Goal: Task Accomplishment & Management: Manage account settings

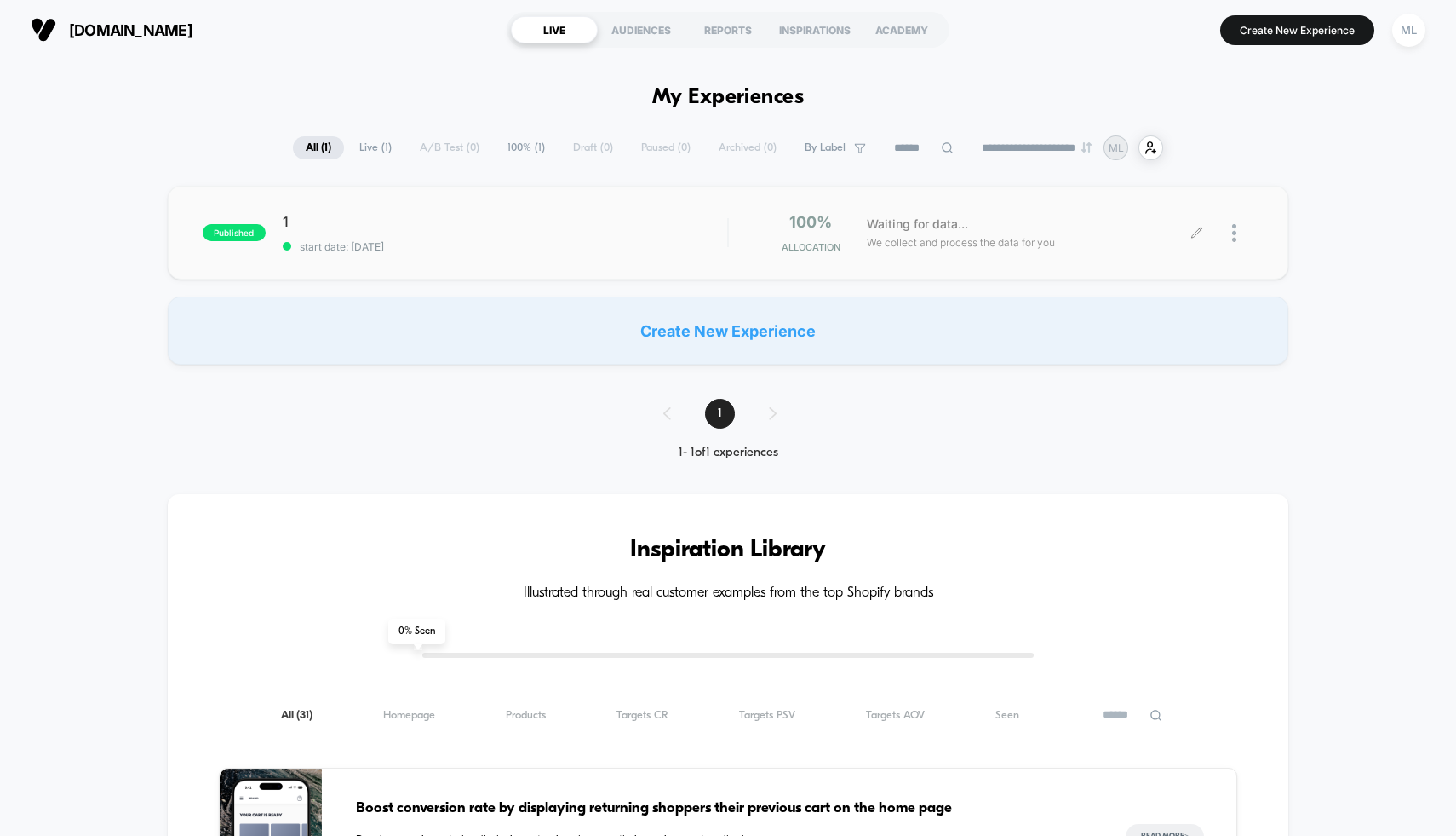
click at [1222, 226] on div at bounding box center [1225, 233] width 56 height 40
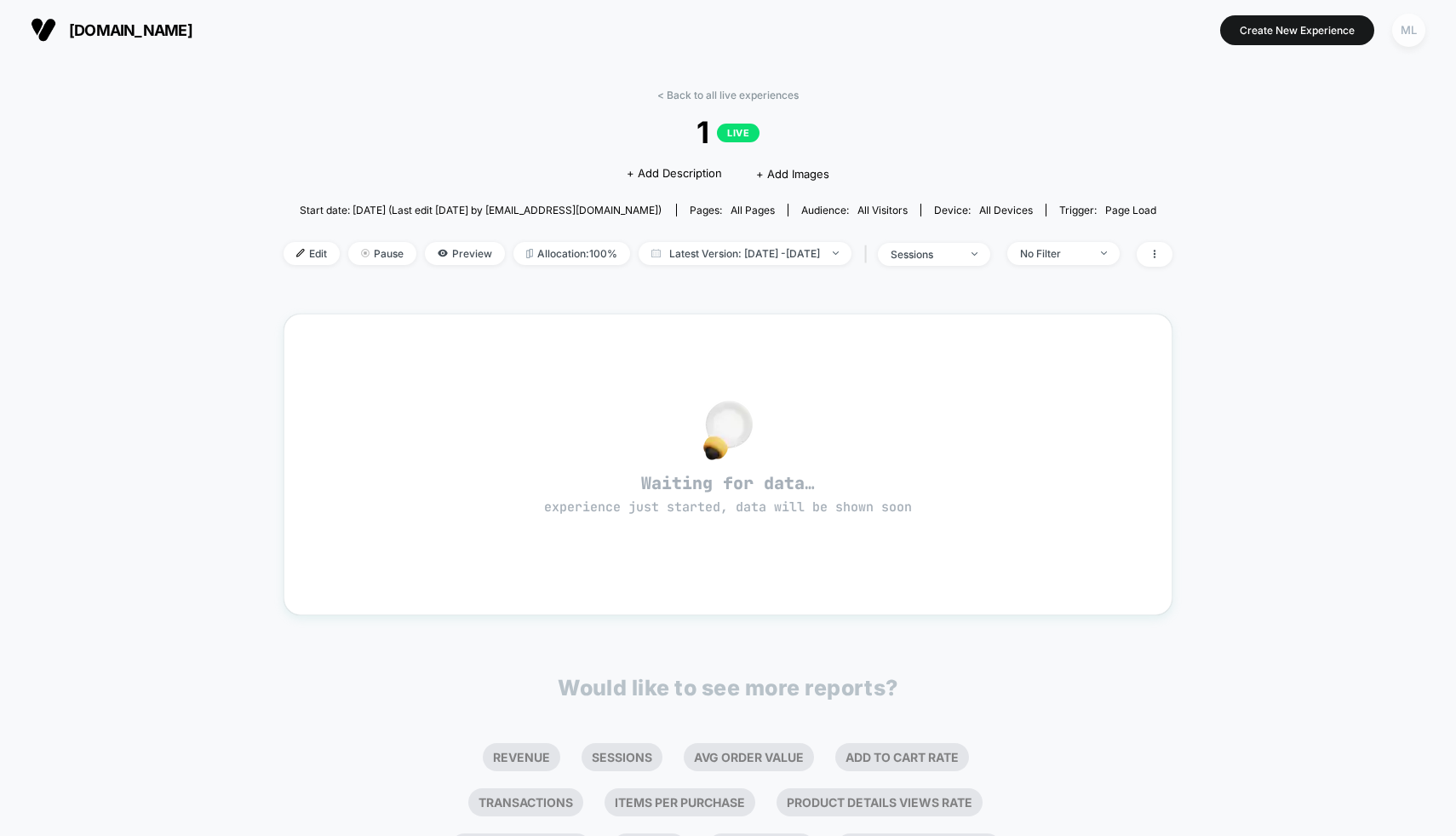
click at [1398, 34] on div "ML" at bounding box center [1409, 30] width 33 height 33
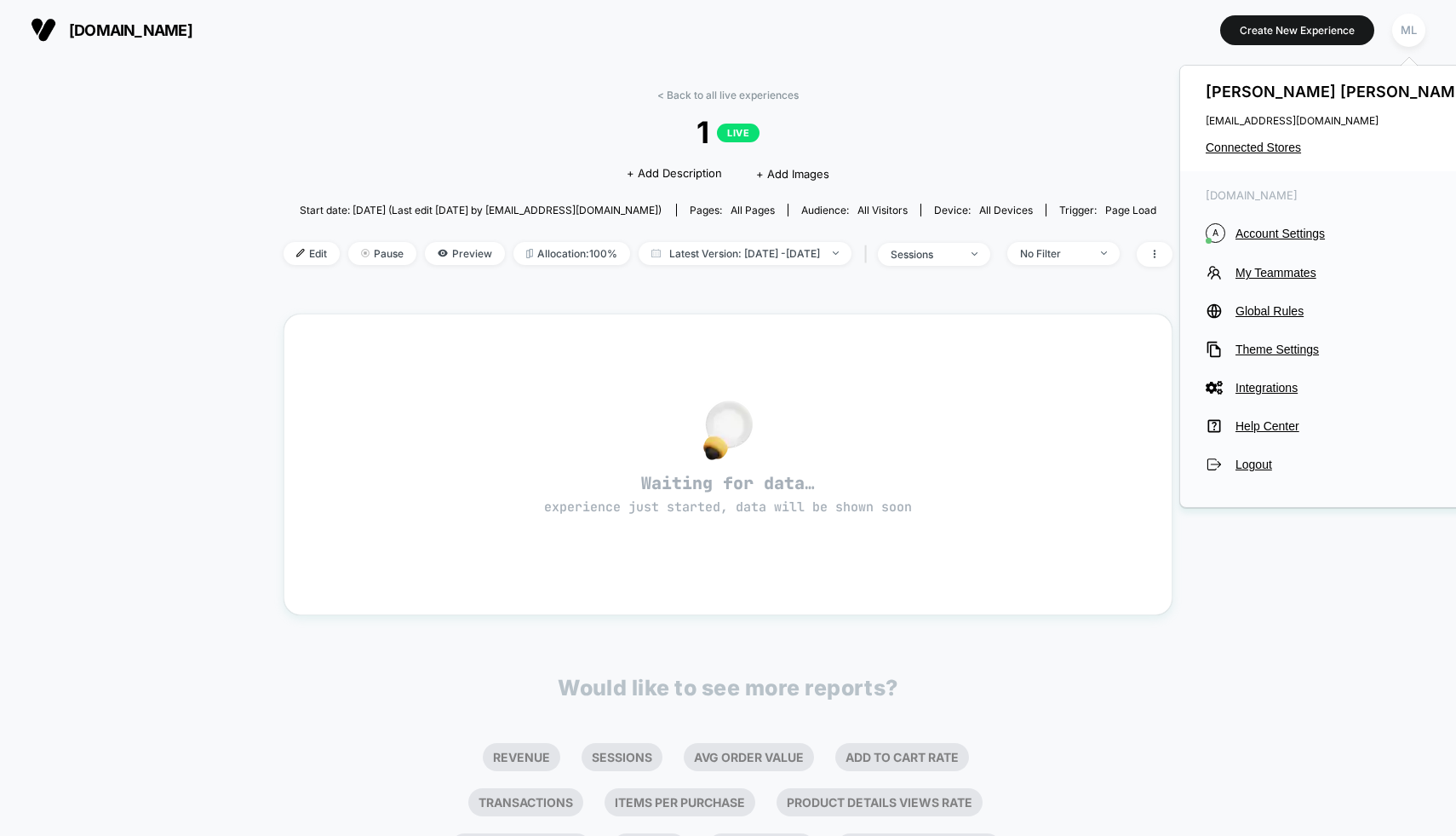
click at [838, 308] on div "< Back to all live experiences 1 LIVE Click to edit experience details + Add De…" at bounding box center [728, 518] width 889 height 884
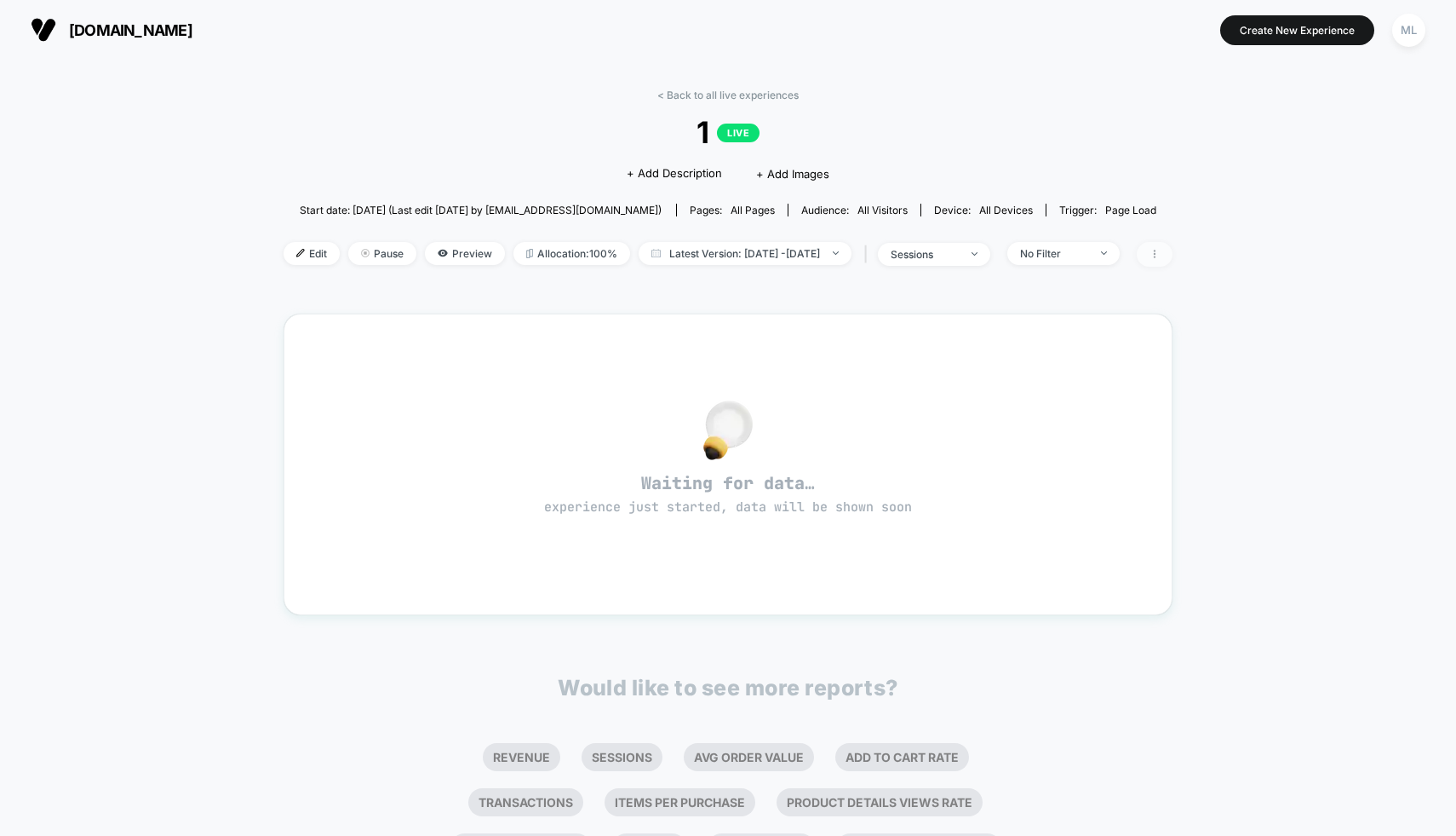
click at [1160, 248] on icon at bounding box center [1155, 254] width 10 height 10
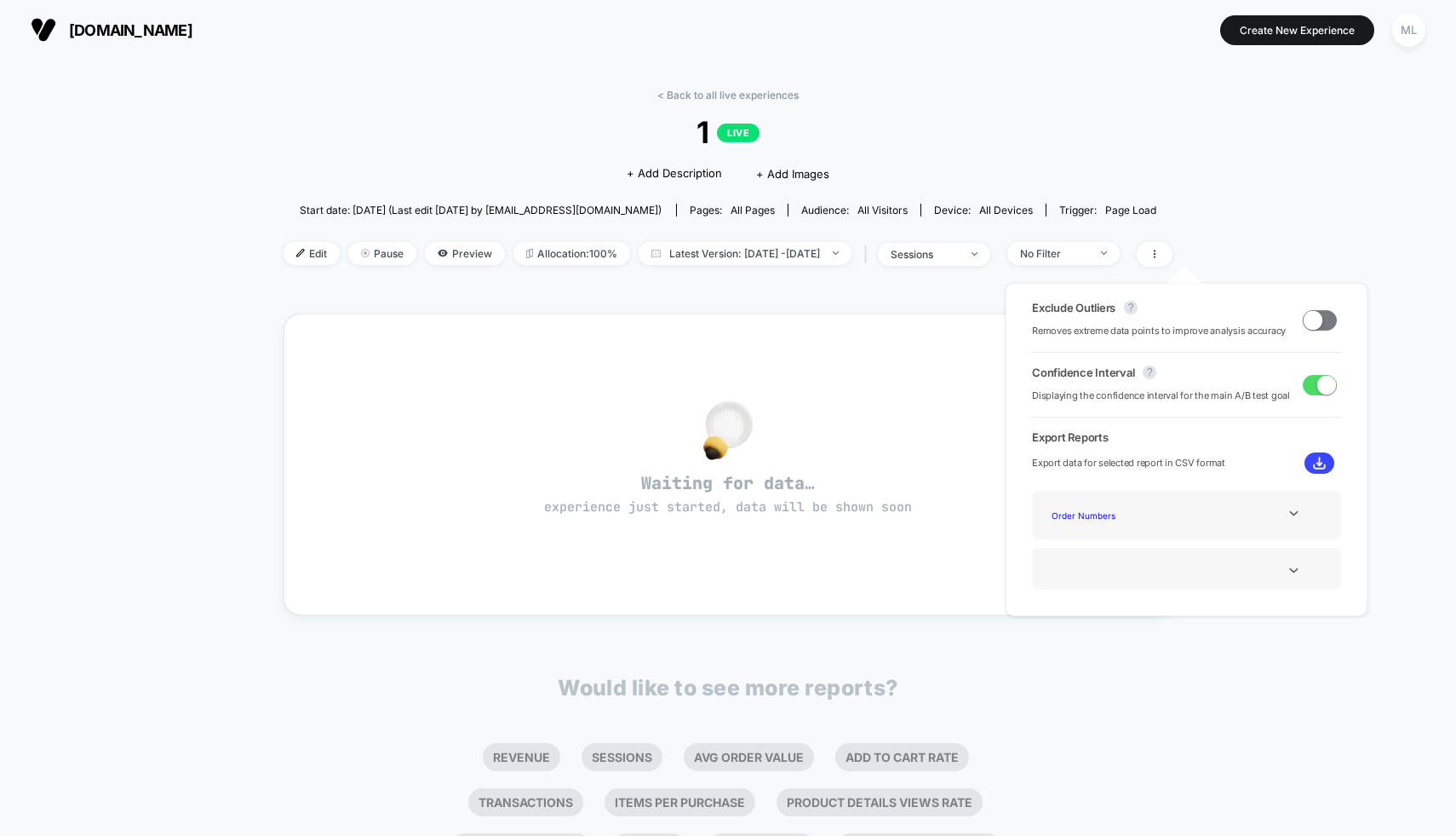
click at [1279, 248] on div "< Back to all live experiences 1 LIVE Click to edit experience details + Add De…" at bounding box center [728, 536] width 1456 height 952
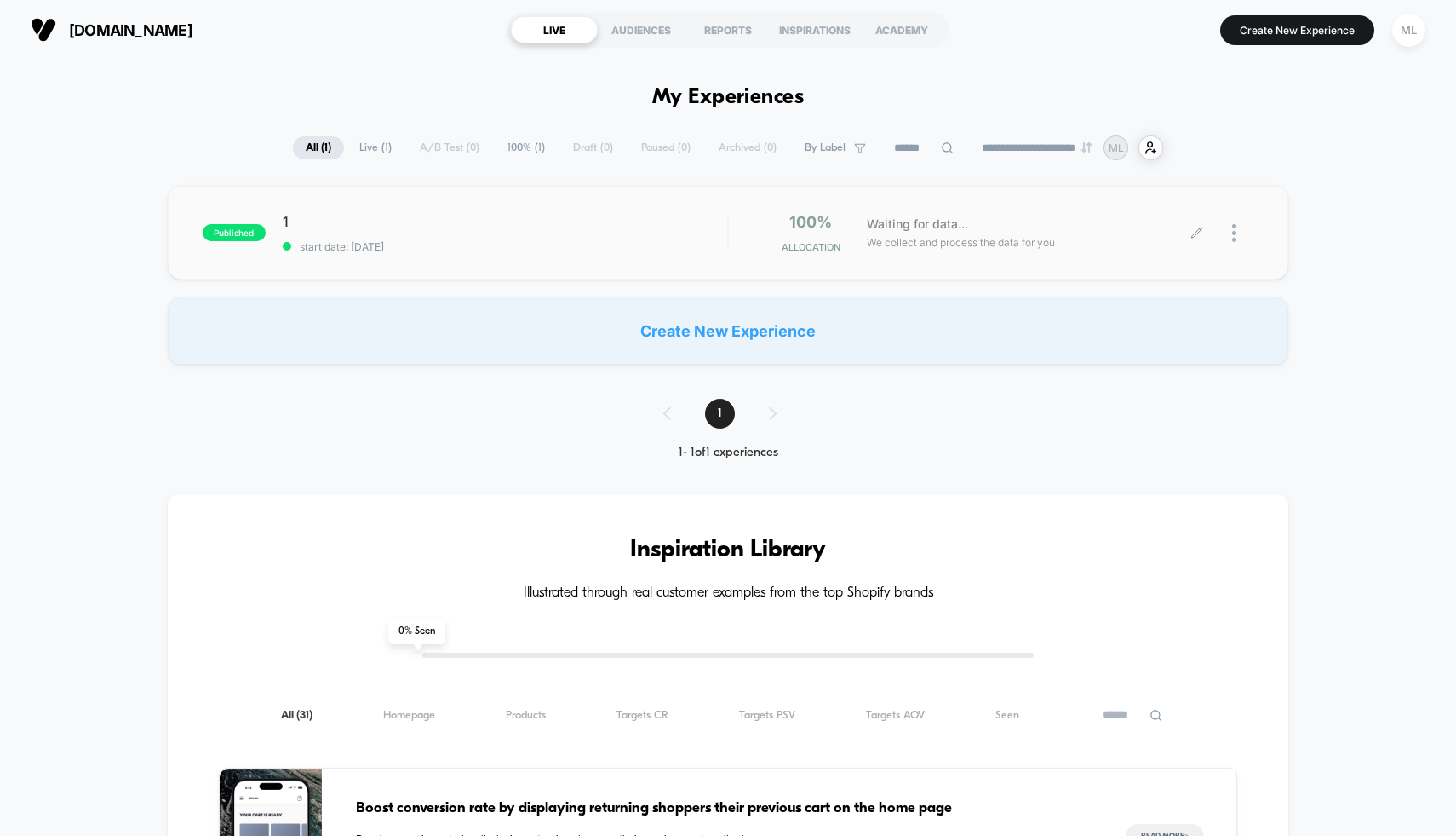
click at [1236, 237] on div at bounding box center [1242, 233] width 22 height 40
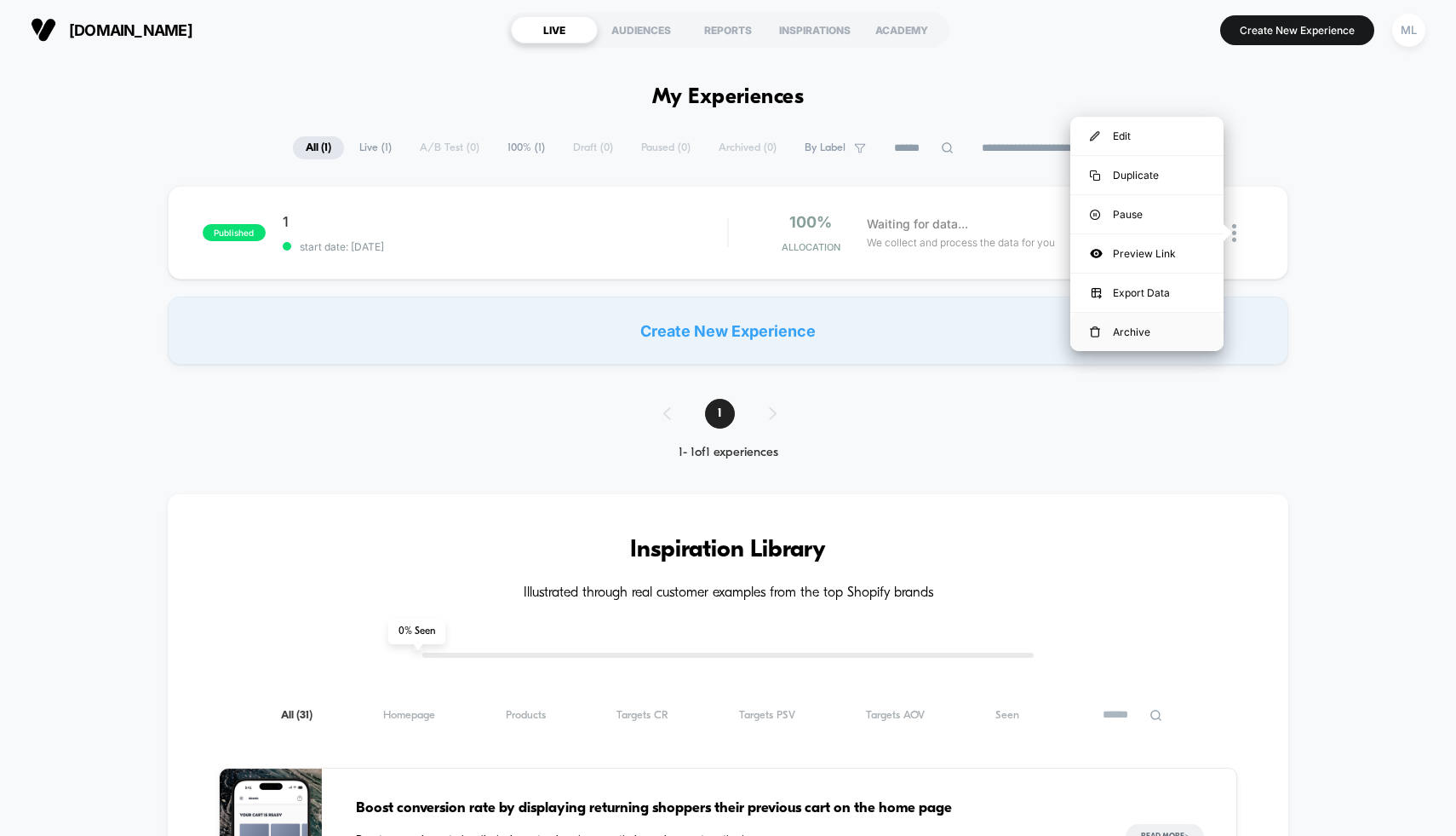
click at [1139, 347] on div "Archive" at bounding box center [1146, 331] width 153 height 38
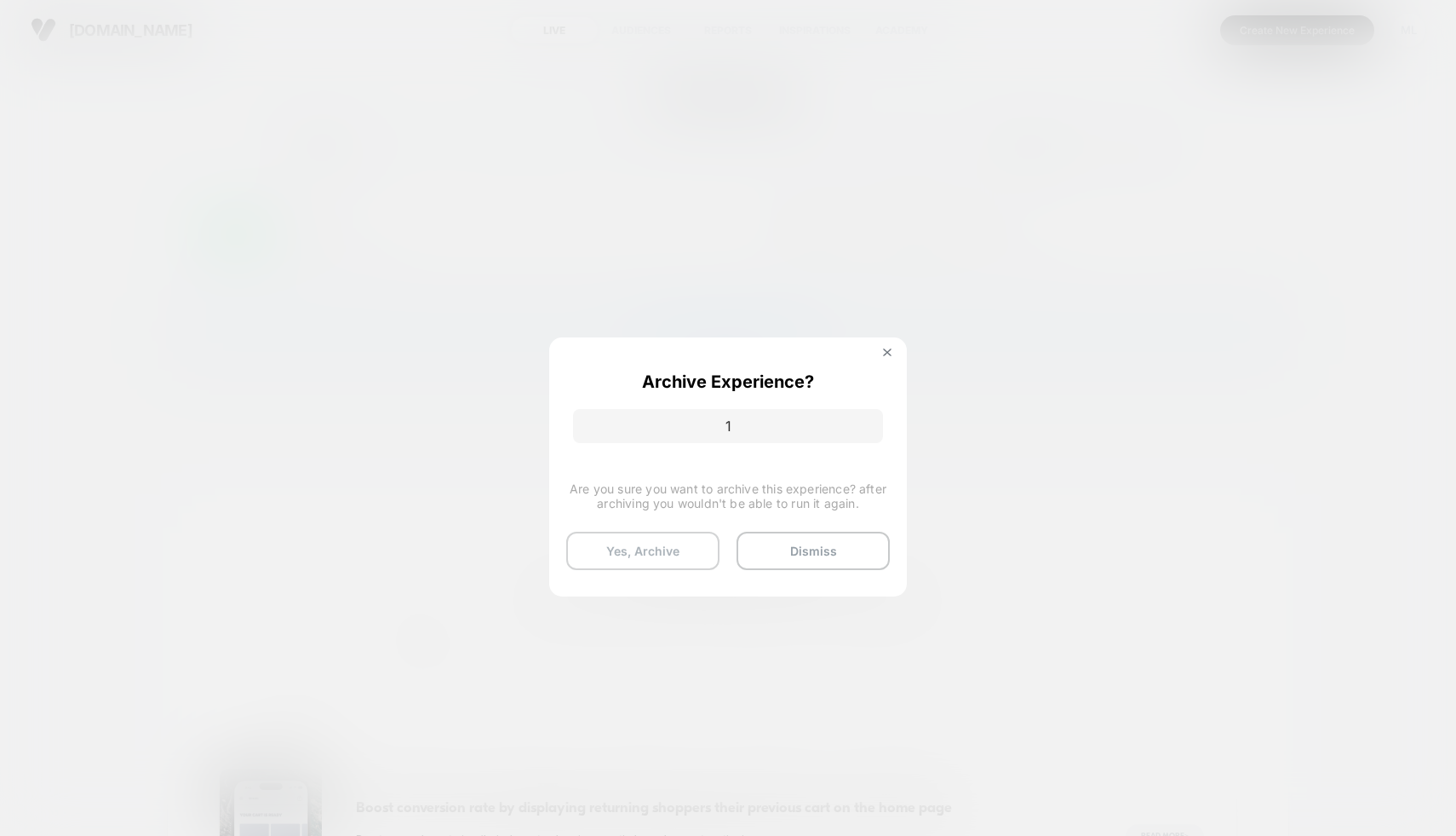
click at [631, 549] on button "Yes, Archive" at bounding box center [643, 550] width 153 height 38
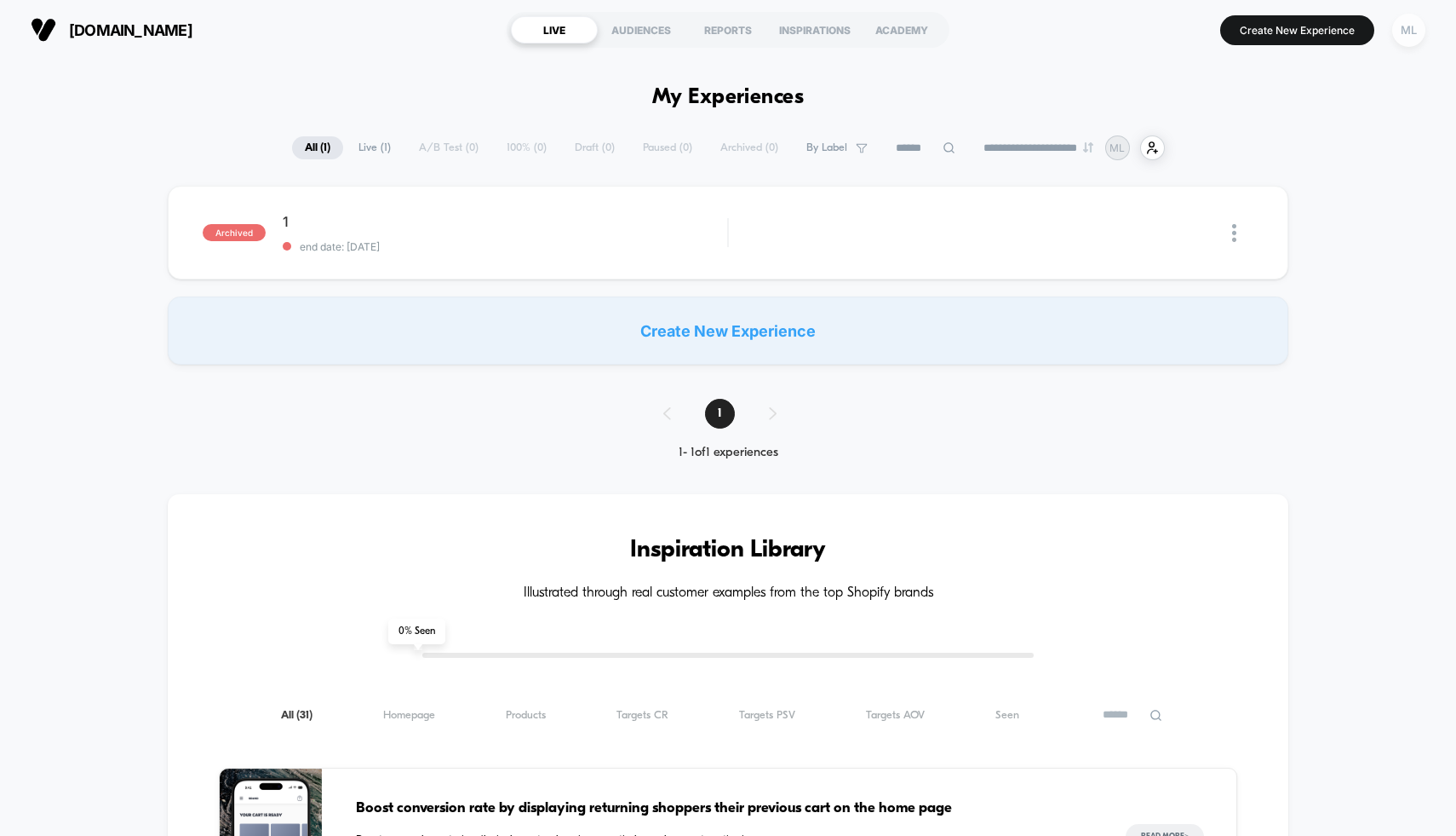
click at [1399, 37] on div "ML" at bounding box center [1409, 30] width 33 height 33
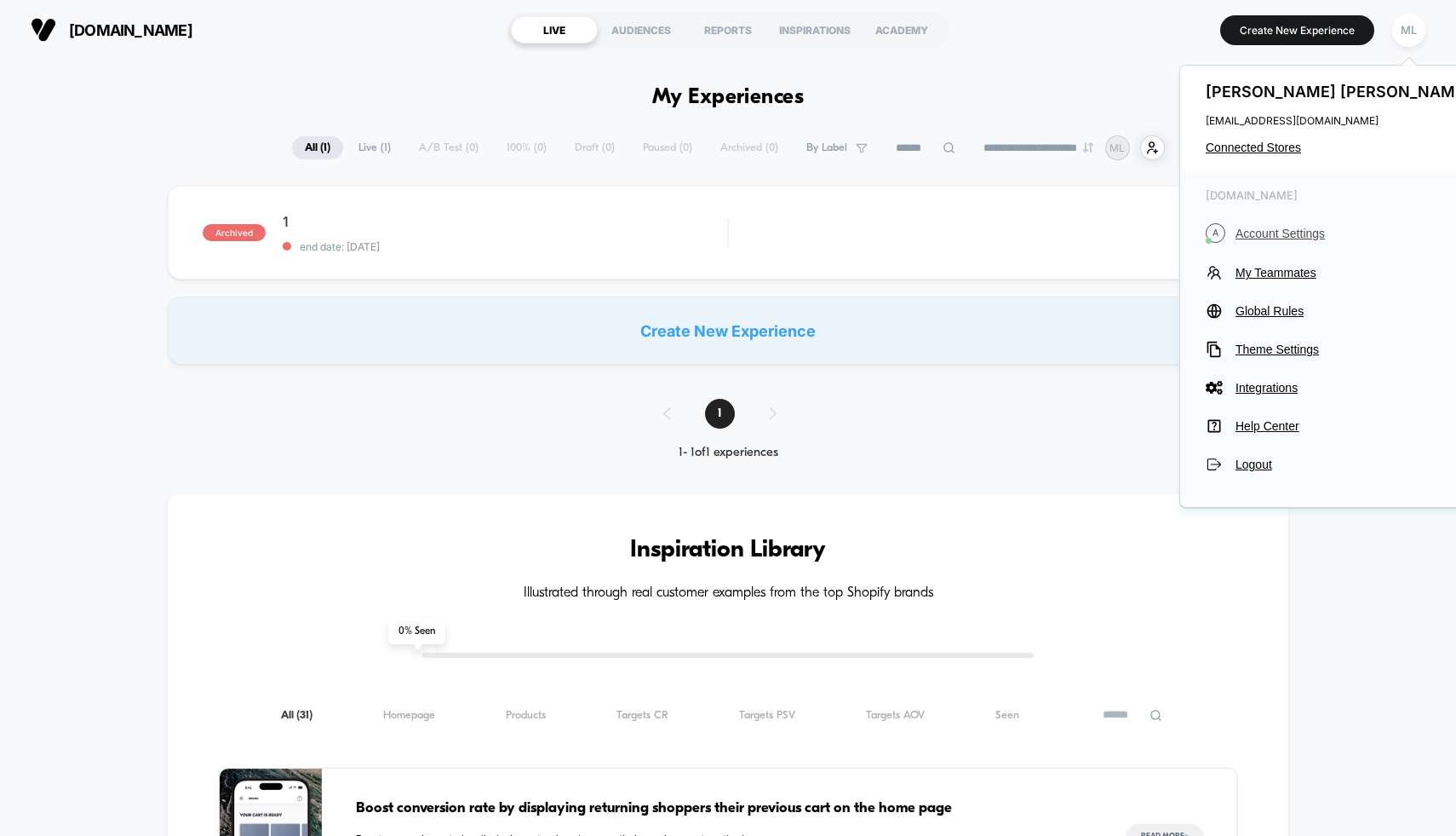
click at [1313, 235] on span "Account Settings" at bounding box center [1355, 234] width 240 height 14
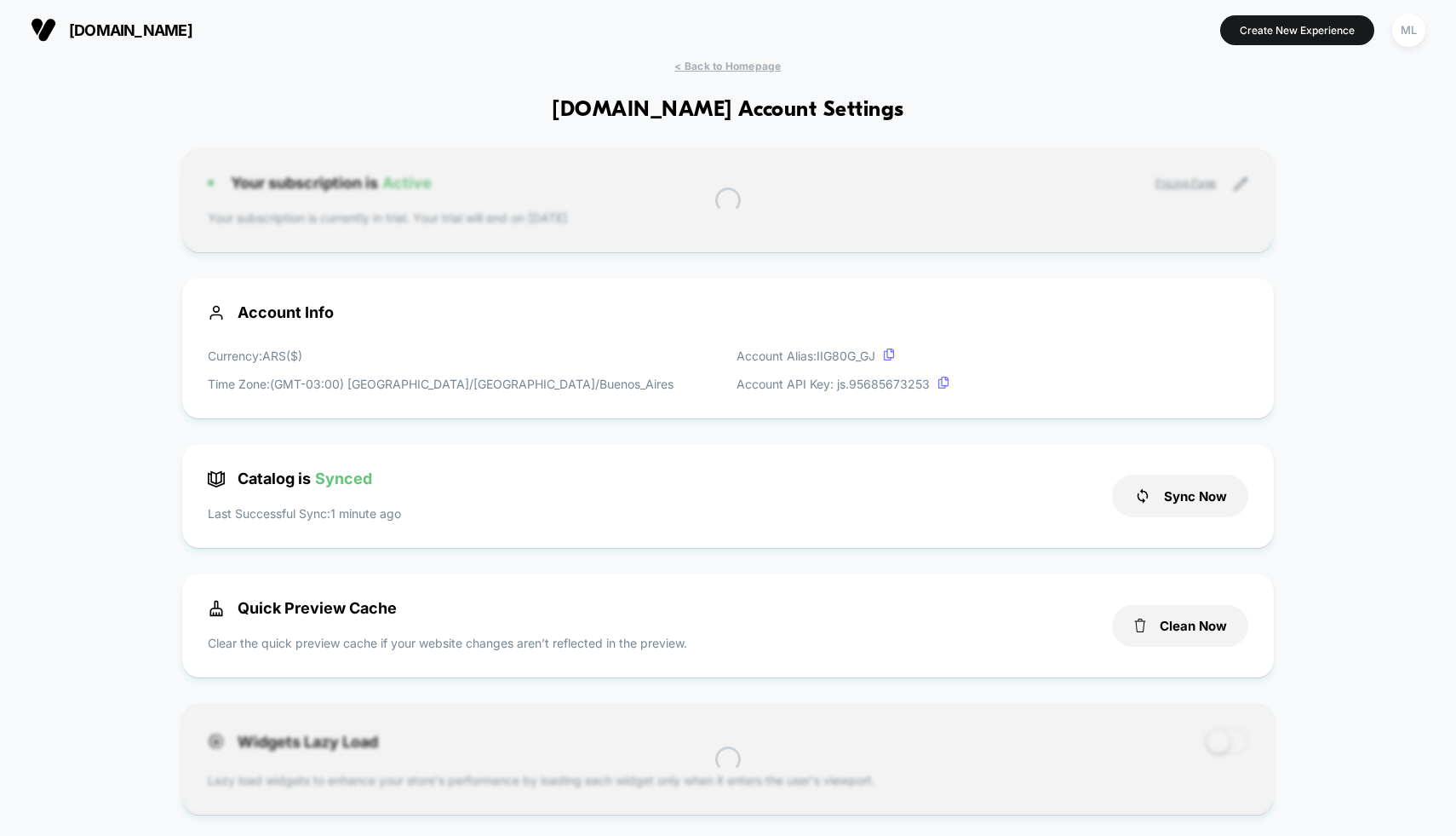
scroll to position [230, 0]
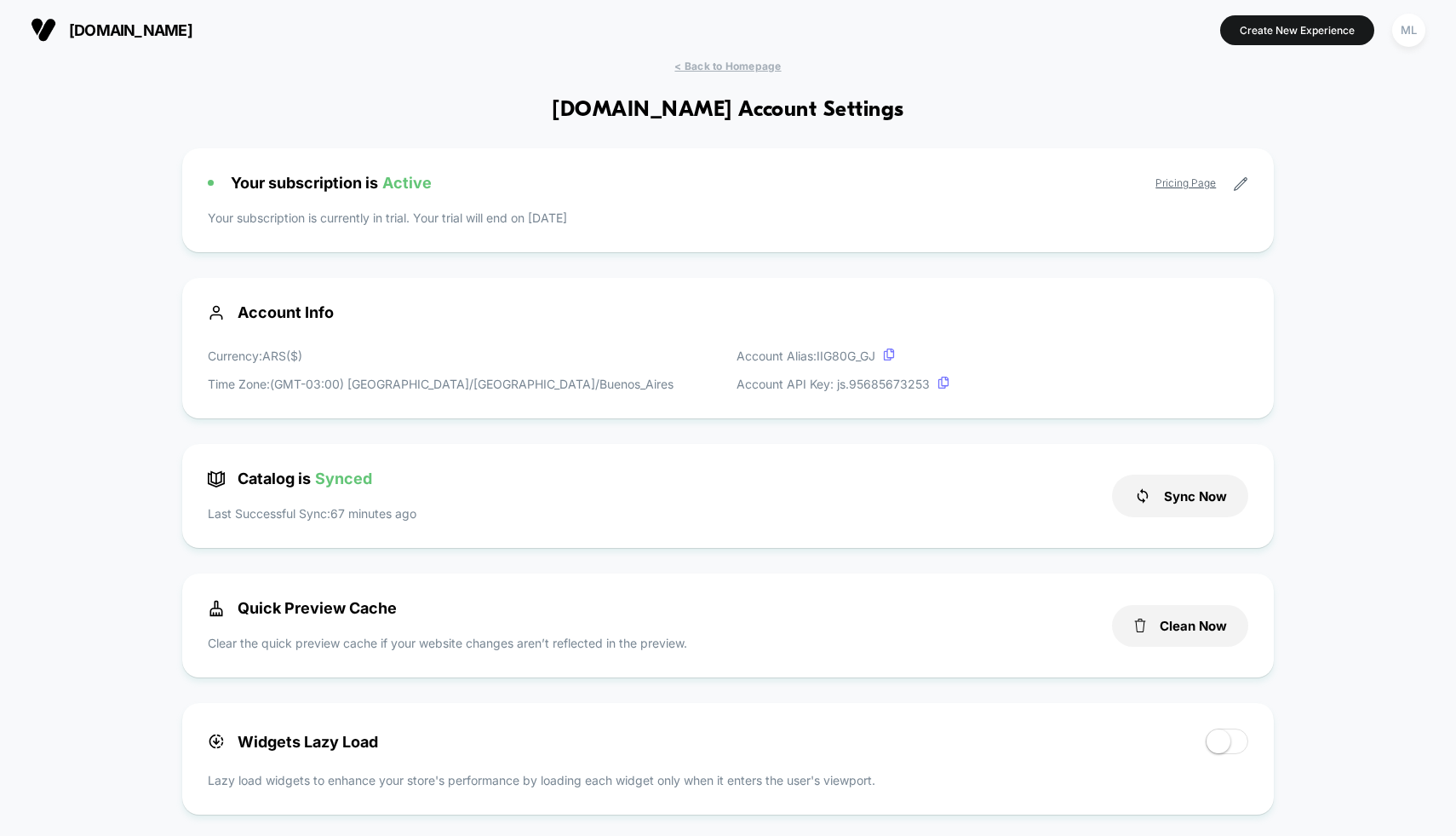
click at [1246, 184] on icon at bounding box center [1241, 184] width 16 height 16
click at [1235, 183] on icon at bounding box center [1241, 184] width 16 height 16
click at [1018, 194] on div "Your subscription is Active Pricing Page Your subscription is currently in tria…" at bounding box center [728, 200] width 1093 height 104
click at [1235, 190] on icon at bounding box center [1241, 184] width 16 height 16
click at [1235, 188] on icon at bounding box center [1241, 184] width 13 height 13
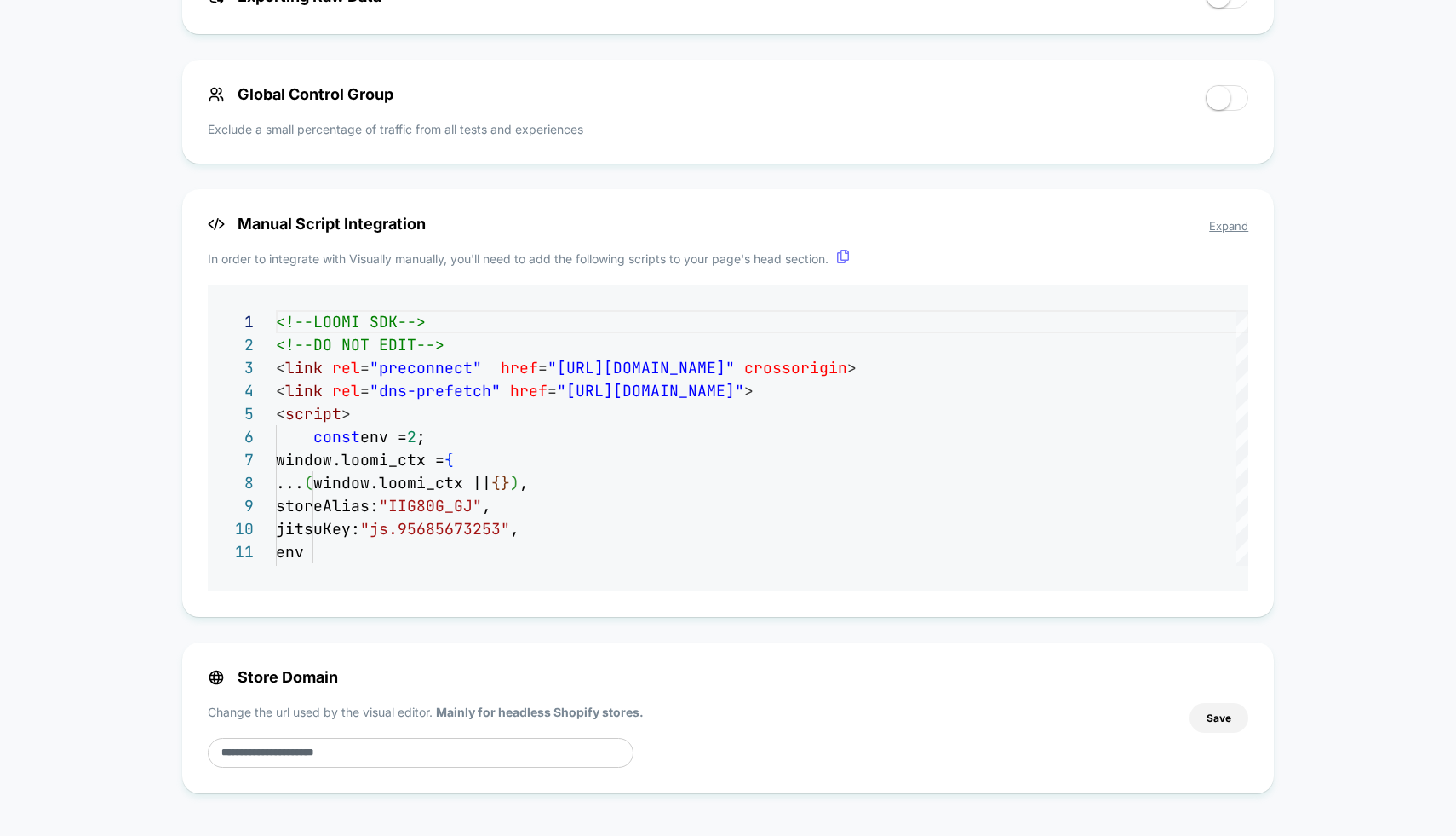
scroll to position [0, 0]
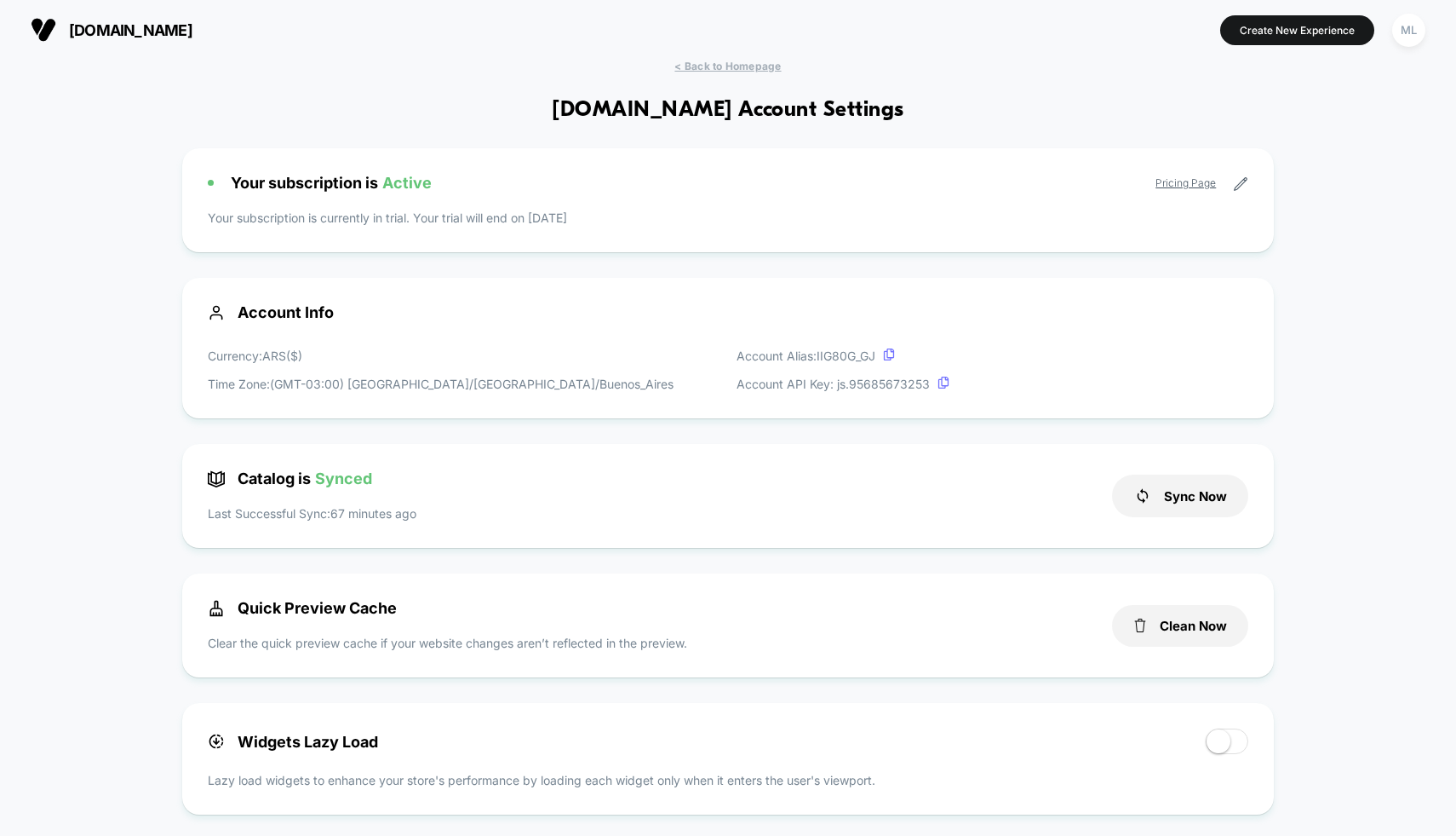
click at [1239, 182] on icon at bounding box center [1241, 184] width 16 height 16
click at [1164, 182] on link "Pricing Page" at bounding box center [1186, 183] width 61 height 13
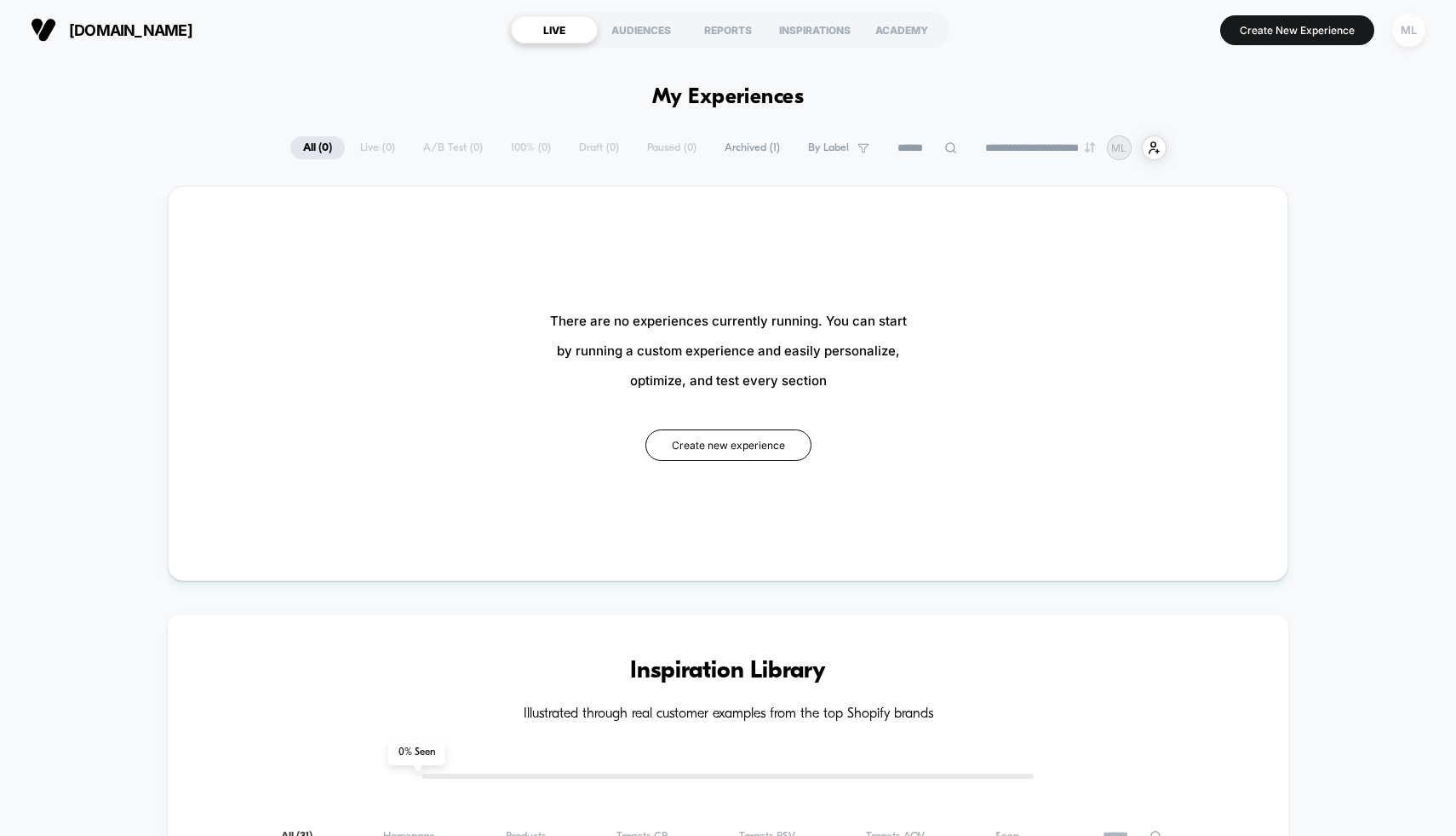
click at [1419, 33] on div "ML" at bounding box center [1409, 30] width 33 height 33
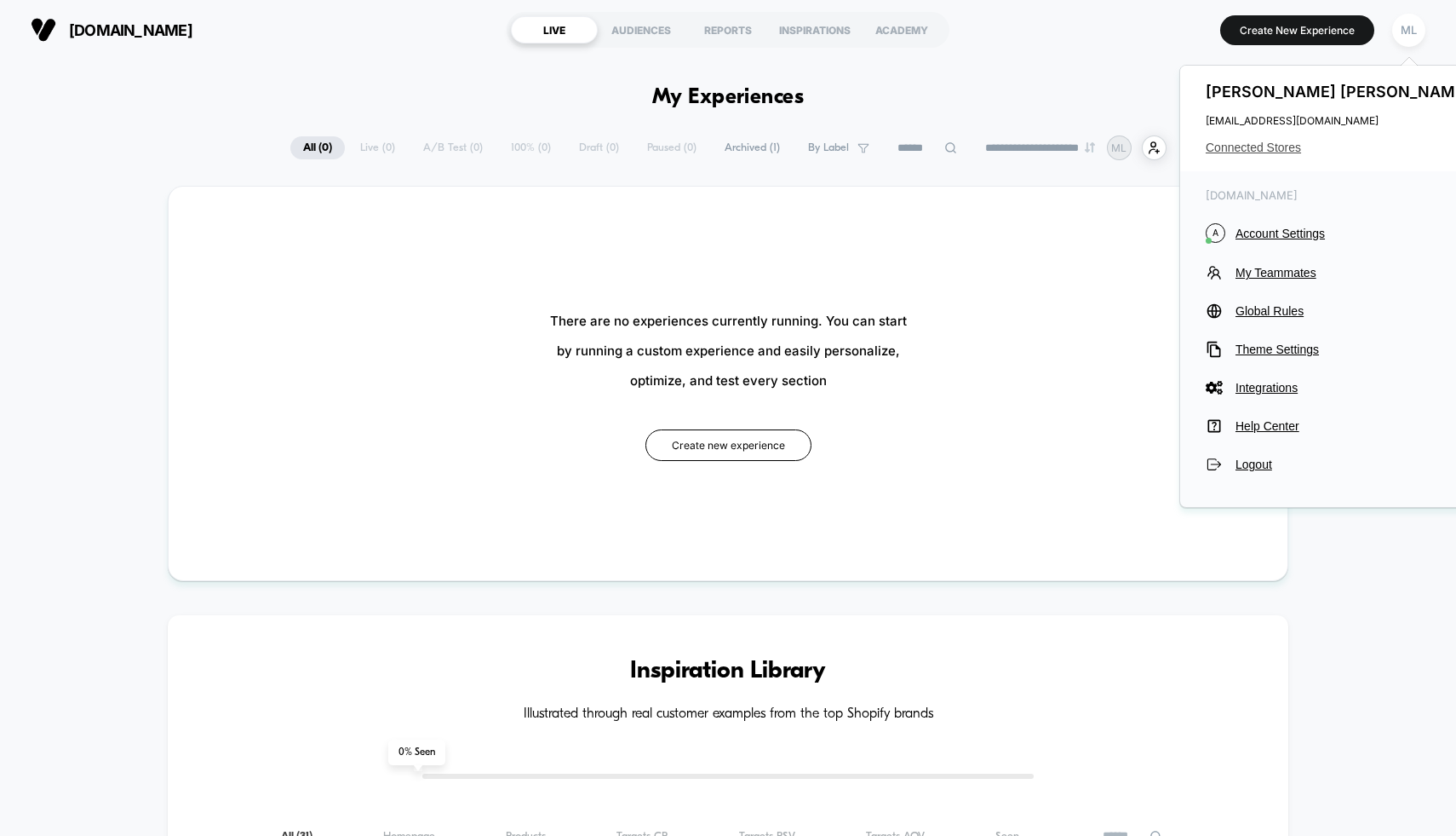
click at [1267, 145] on span "Connected Stores" at bounding box center [1340, 147] width 269 height 14
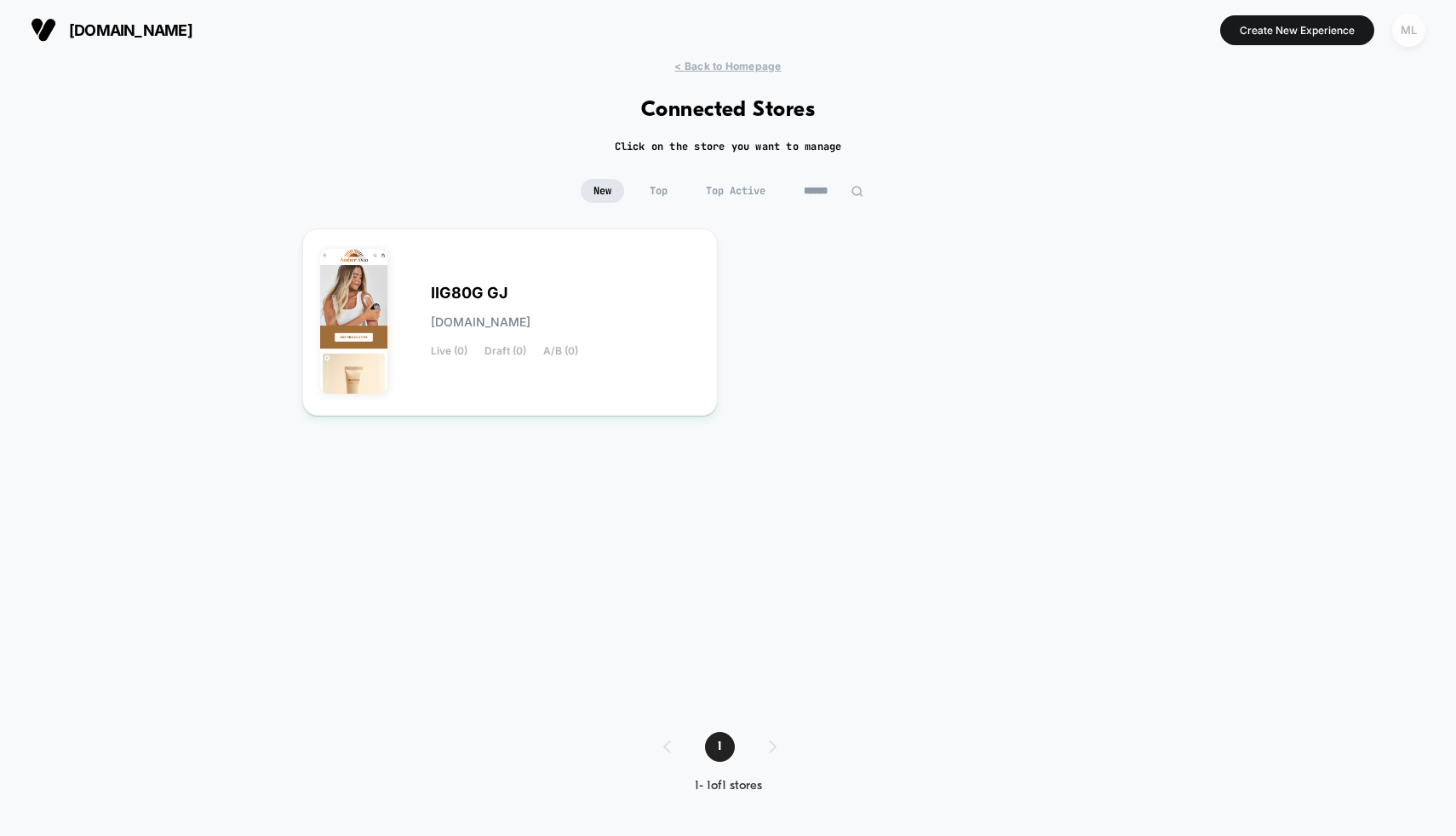
click at [1408, 34] on div "ML" at bounding box center [1409, 30] width 33 height 33
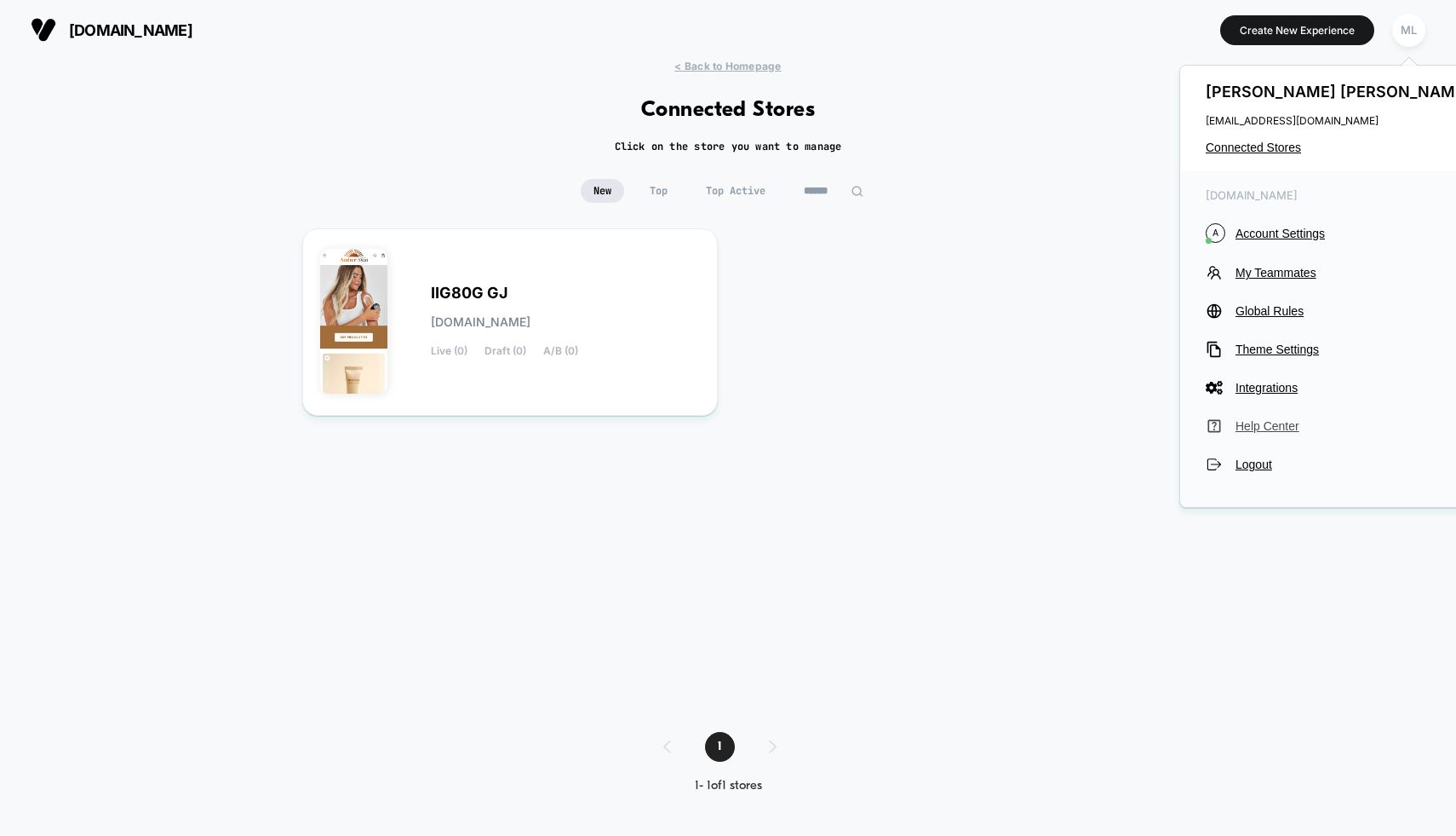
click at [1259, 428] on span "Help Center" at bounding box center [1355, 426] width 240 height 14
click at [1299, 236] on span "Account Settings" at bounding box center [1355, 234] width 240 height 14
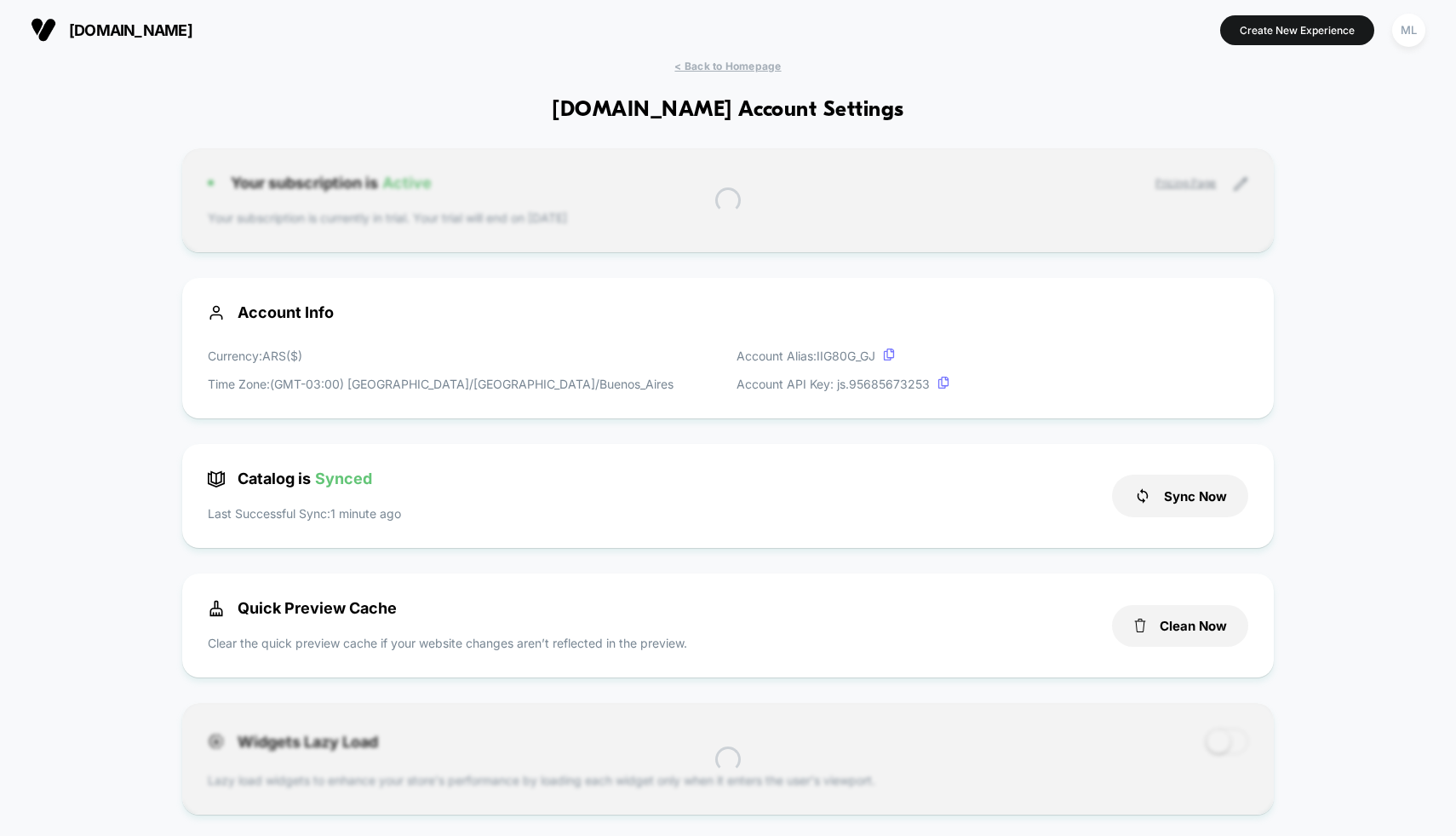
scroll to position [230, 0]
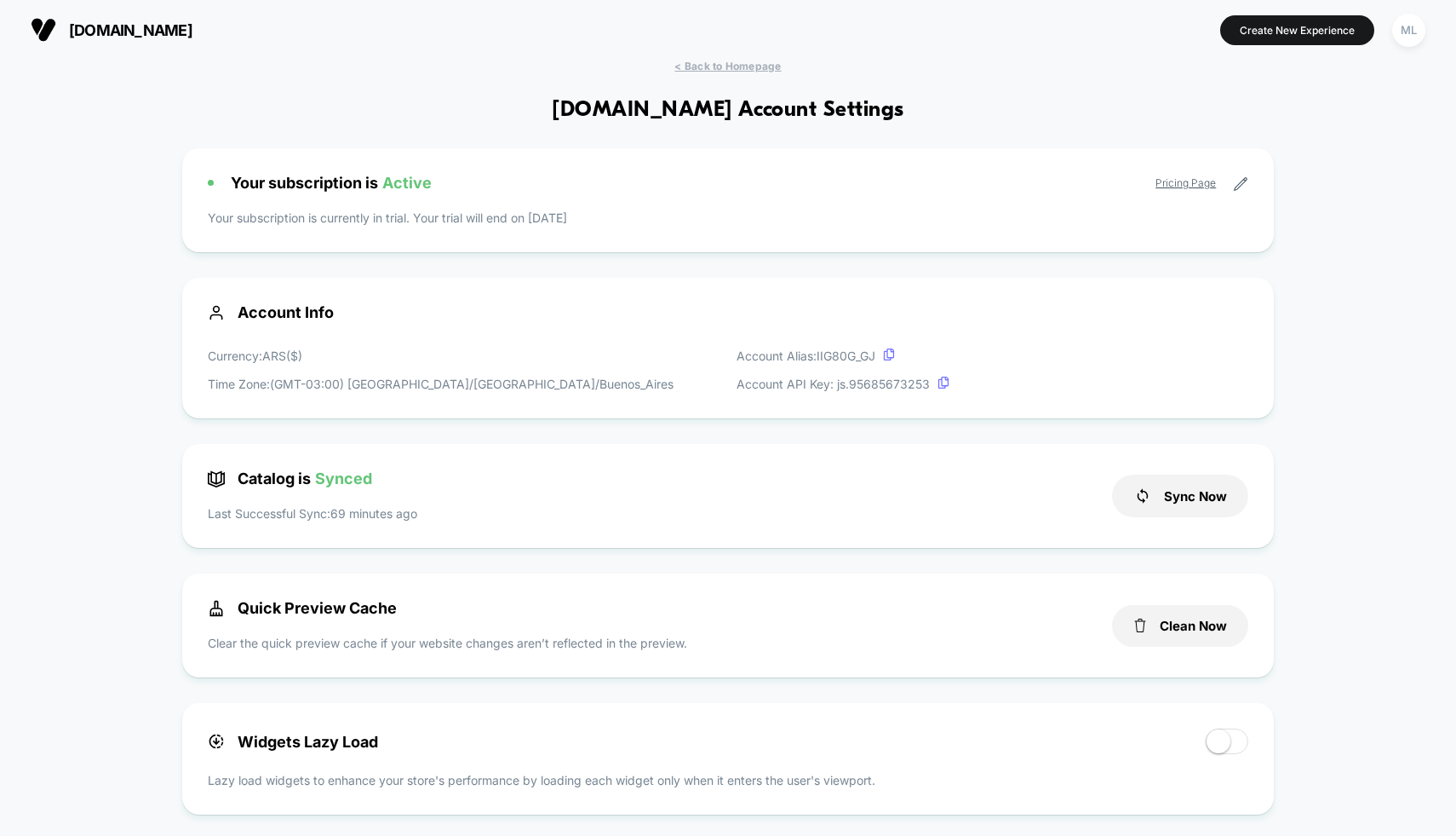
click at [1240, 183] on icon at bounding box center [1241, 184] width 13 height 13
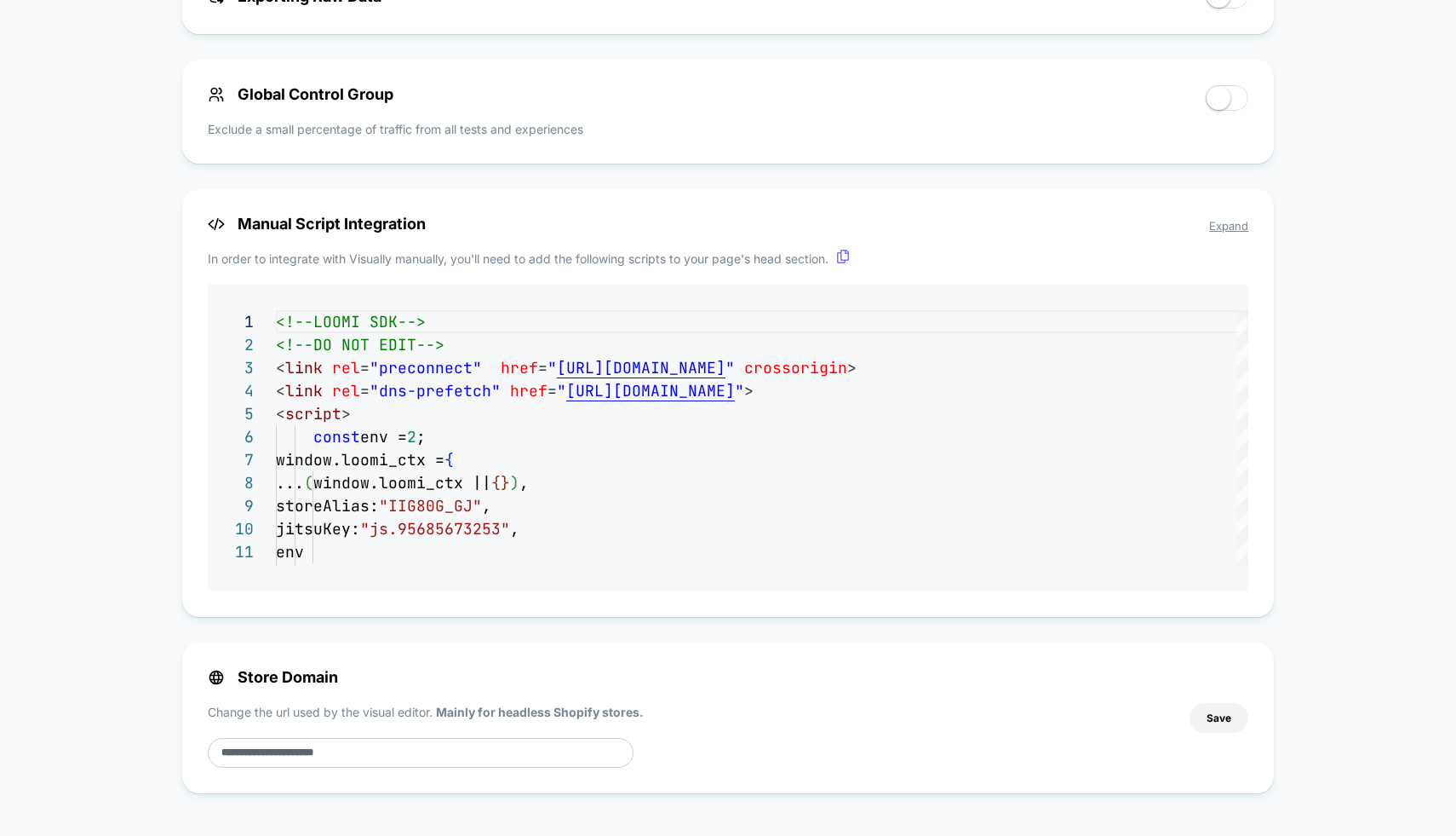
scroll to position [0, 0]
